Goal: Obtain resource: Download file/media

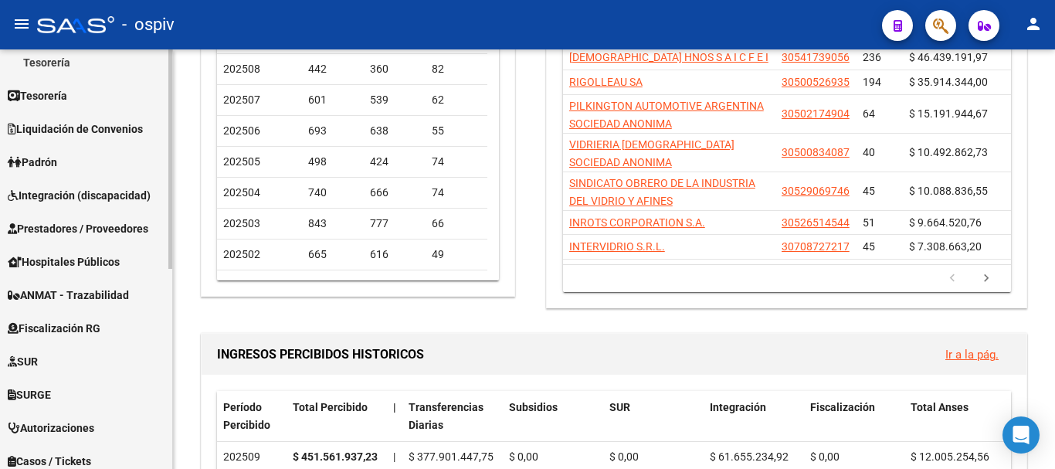
scroll to position [384, 0]
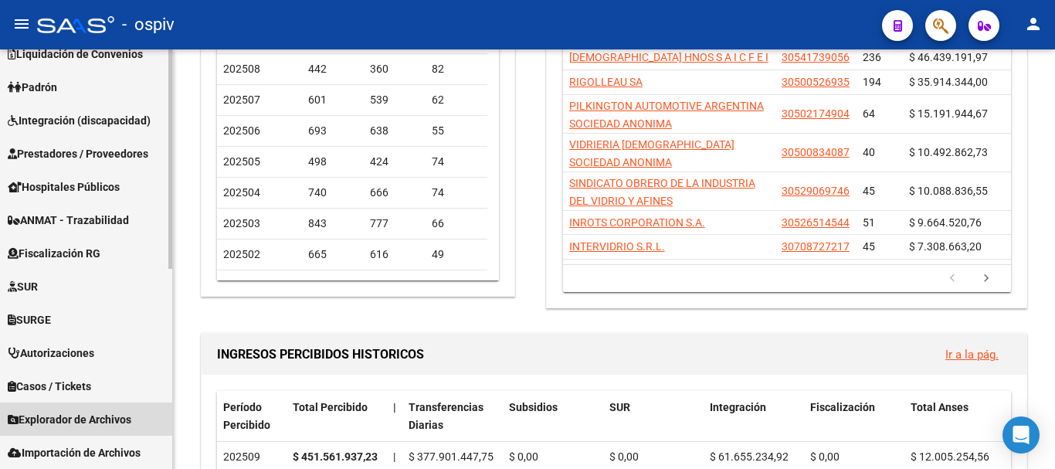
click at [64, 418] on span "Explorador de Archivos" at bounding box center [70, 419] width 124 height 17
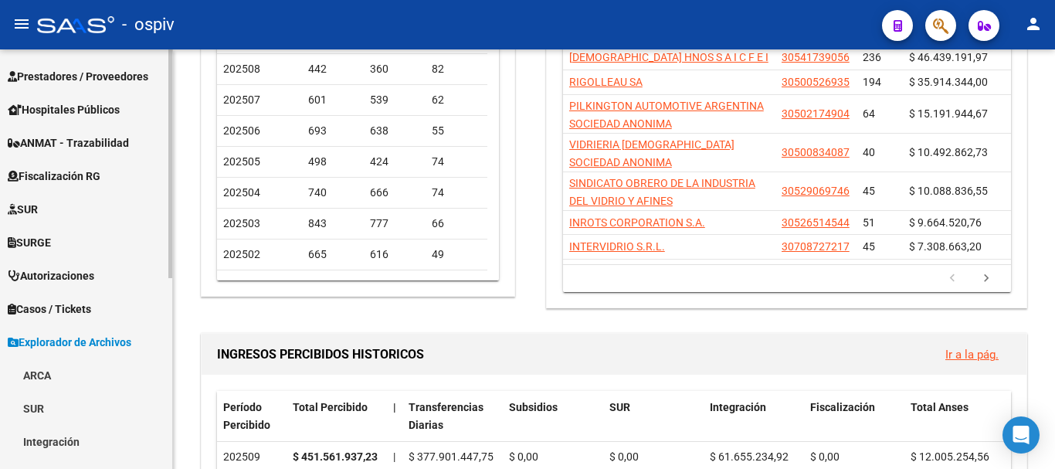
scroll to position [306, 0]
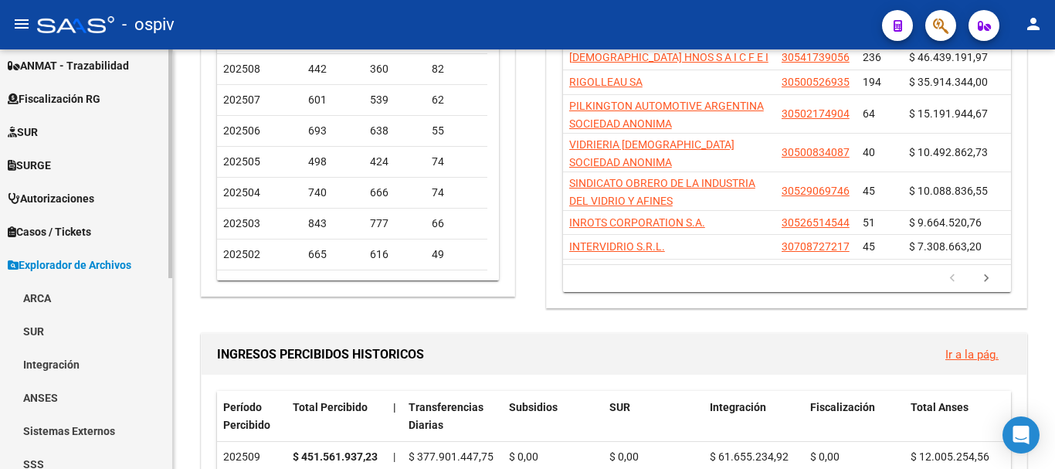
click at [47, 301] on link "ARCA" at bounding box center [86, 297] width 172 height 33
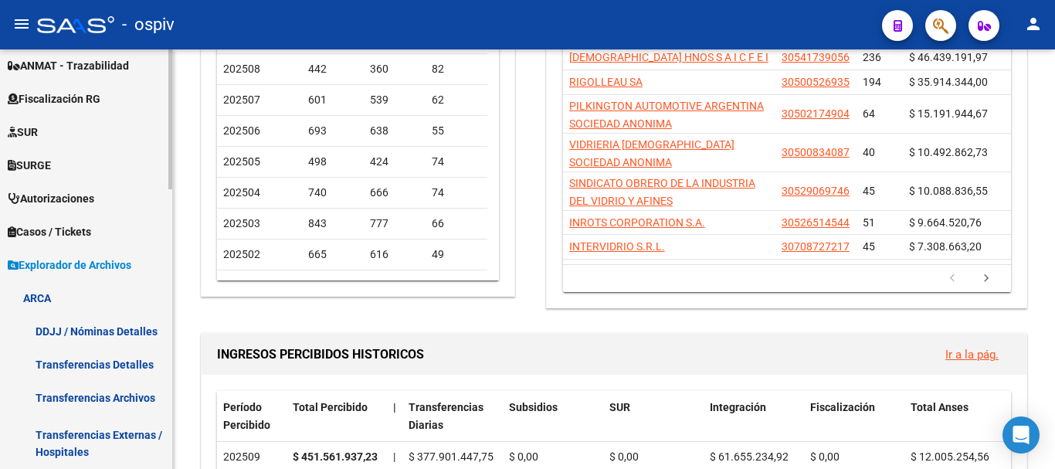
scroll to position [460, 0]
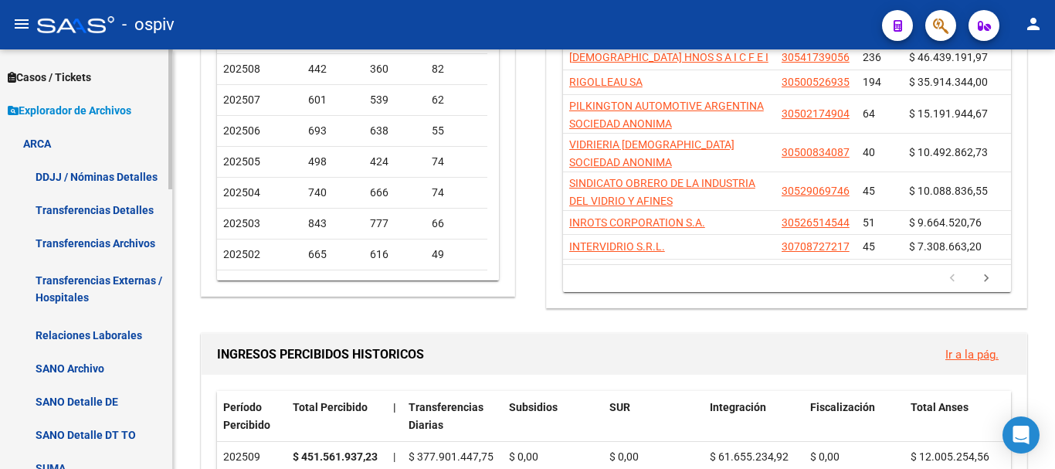
click at [114, 206] on link "Transferencias Detalles" at bounding box center [86, 209] width 172 height 33
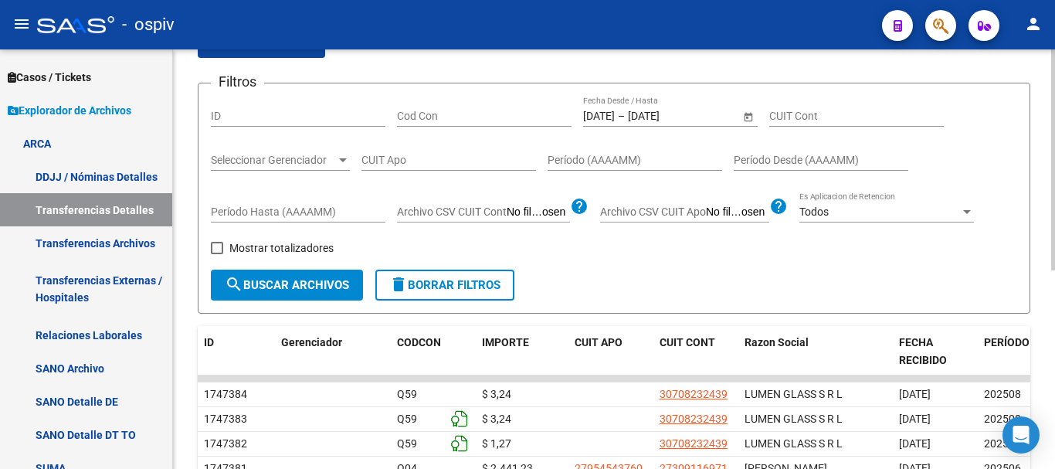
scroll to position [232, 0]
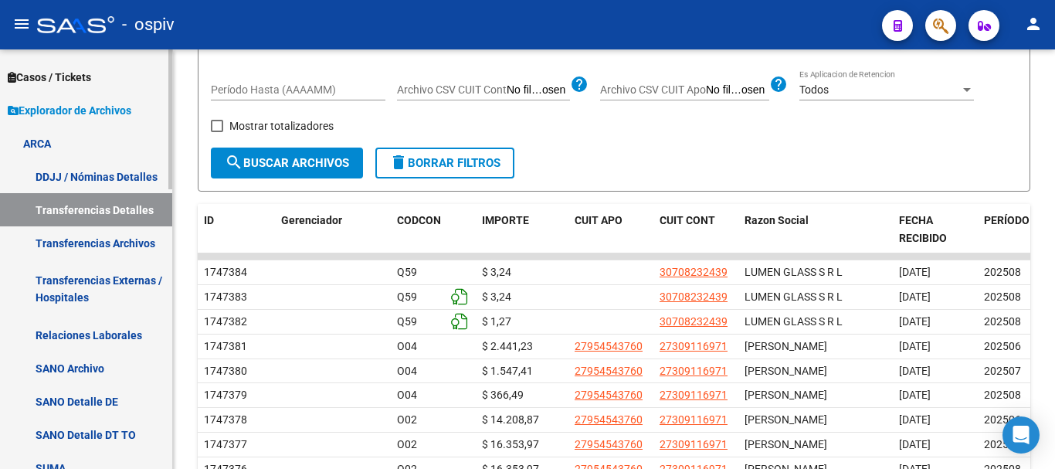
click at [78, 243] on link "Transferencias Archivos" at bounding box center [86, 242] width 172 height 33
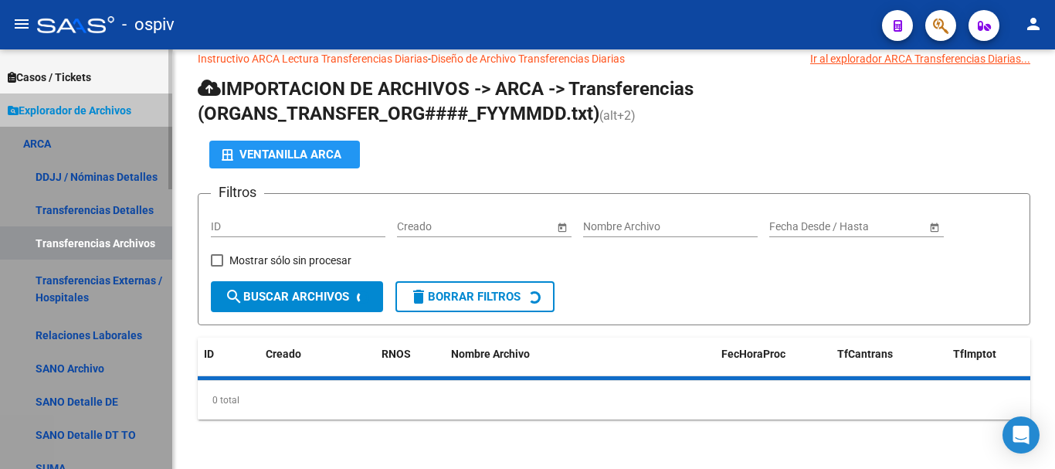
click at [78, 243] on link "Transferencias Archivos" at bounding box center [86, 242] width 172 height 33
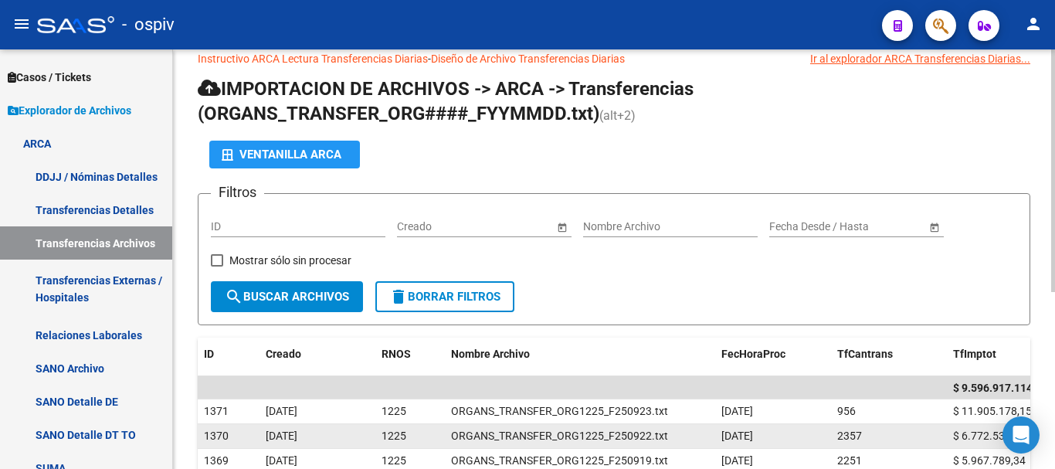
scroll to position [232, 0]
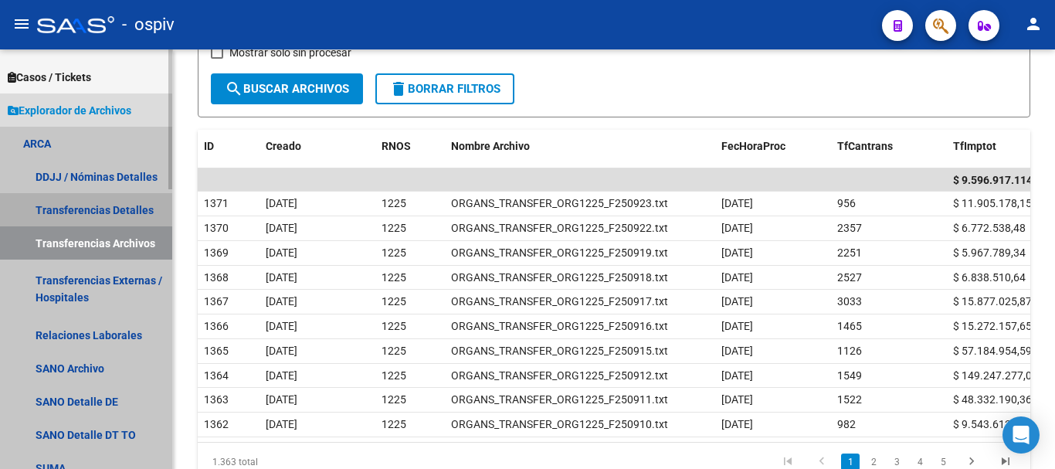
click at [81, 208] on link "Transferencias Detalles" at bounding box center [86, 209] width 172 height 33
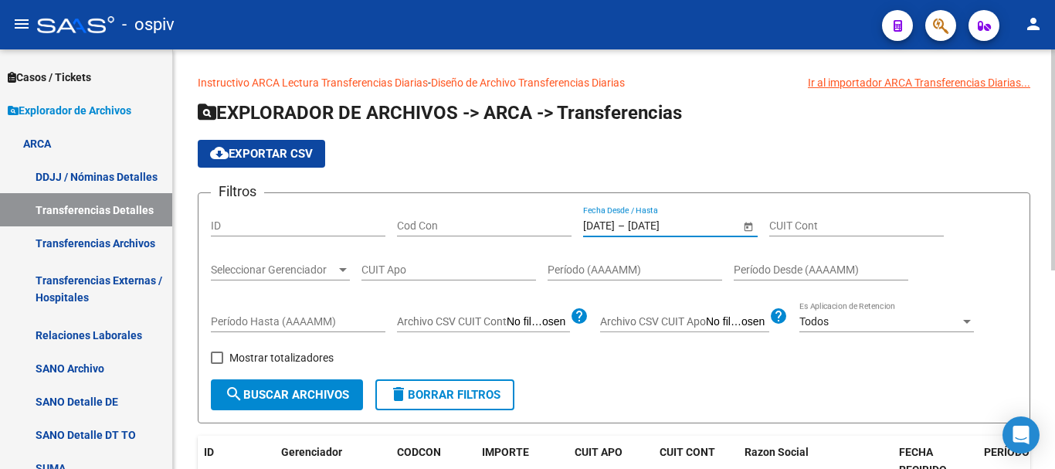
click at [676, 226] on input "[DATE]" at bounding box center [666, 225] width 76 height 13
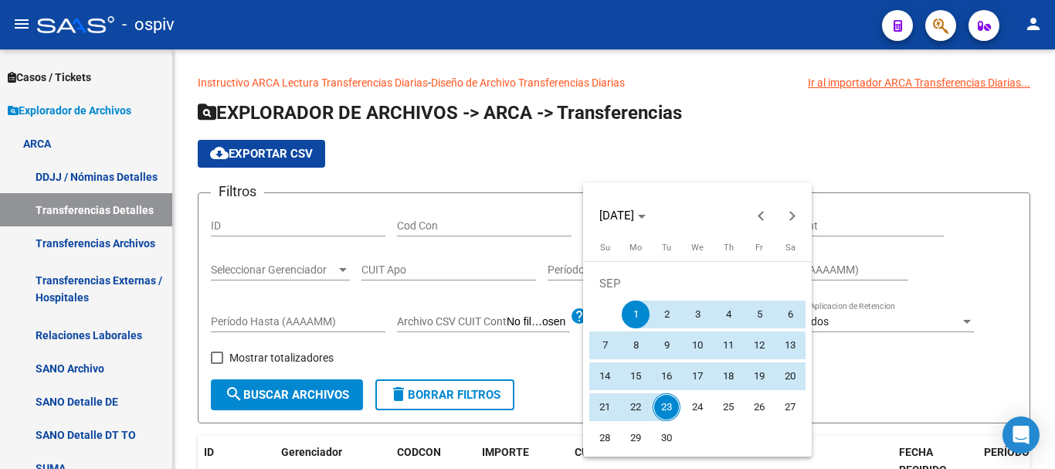
click at [667, 408] on span "23" at bounding box center [666, 407] width 28 height 28
type input "[DATE]"
click at [667, 408] on span "23" at bounding box center [666, 407] width 28 height 28
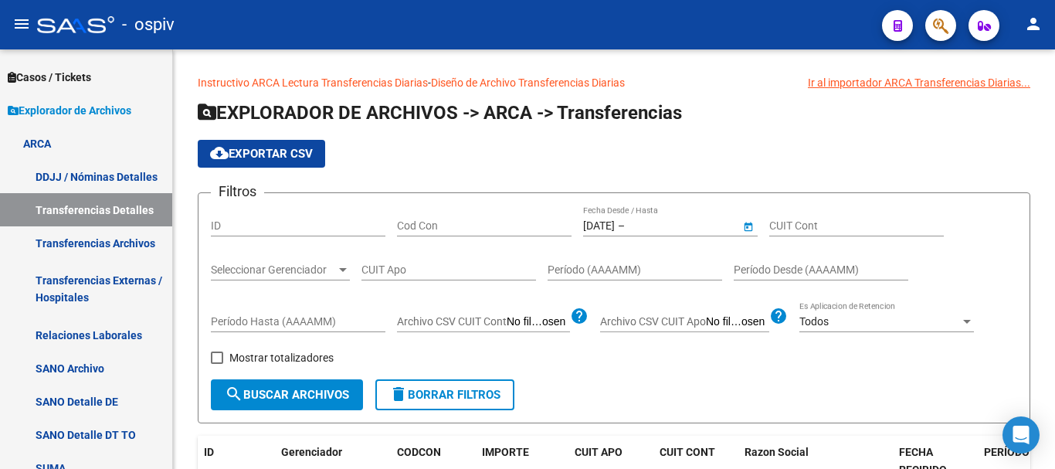
type input "[DATE]"
click at [319, 405] on button "search Buscar Archivos" at bounding box center [287, 394] width 152 height 31
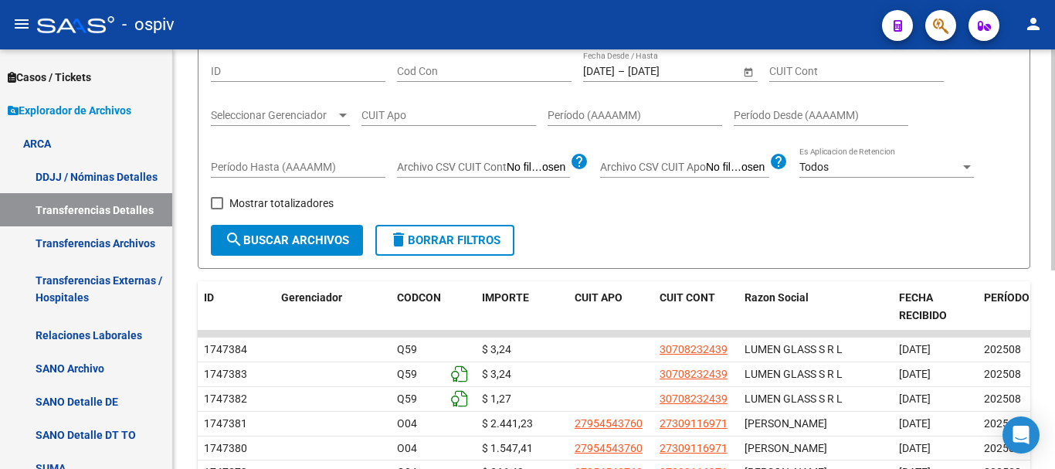
click at [299, 246] on span "search Buscar Archivos" at bounding box center [287, 240] width 124 height 14
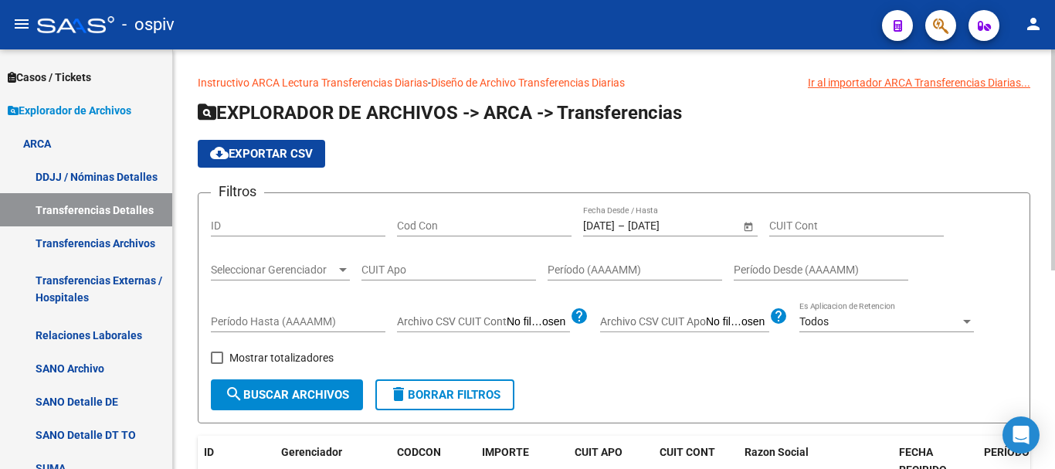
click at [244, 146] on button "cloud_download Exportar CSV" at bounding box center [261, 154] width 127 height 28
